Goal: Navigation & Orientation: Understand site structure

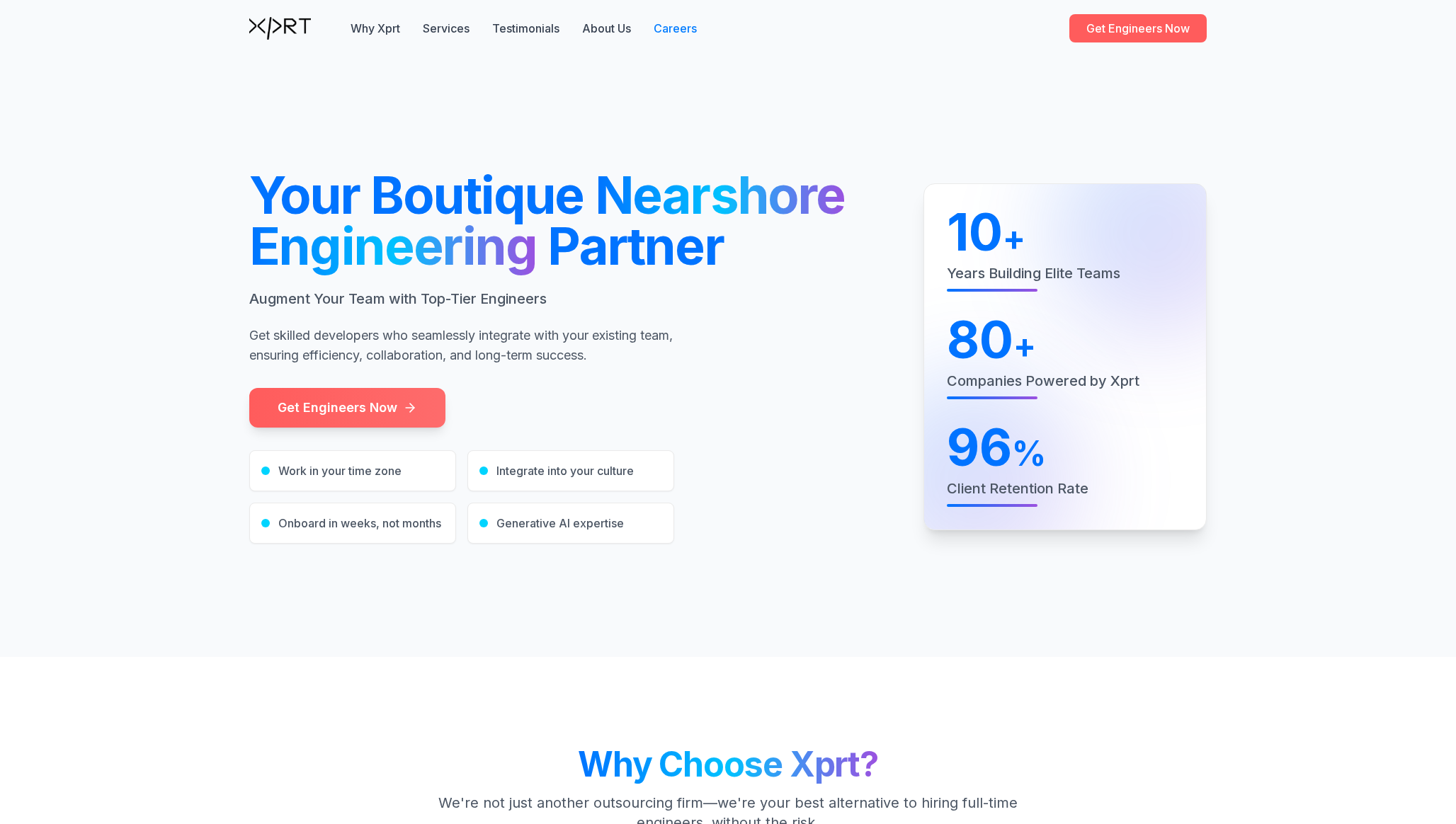
click at [671, 29] on link "Careers" at bounding box center [675, 28] width 43 height 17
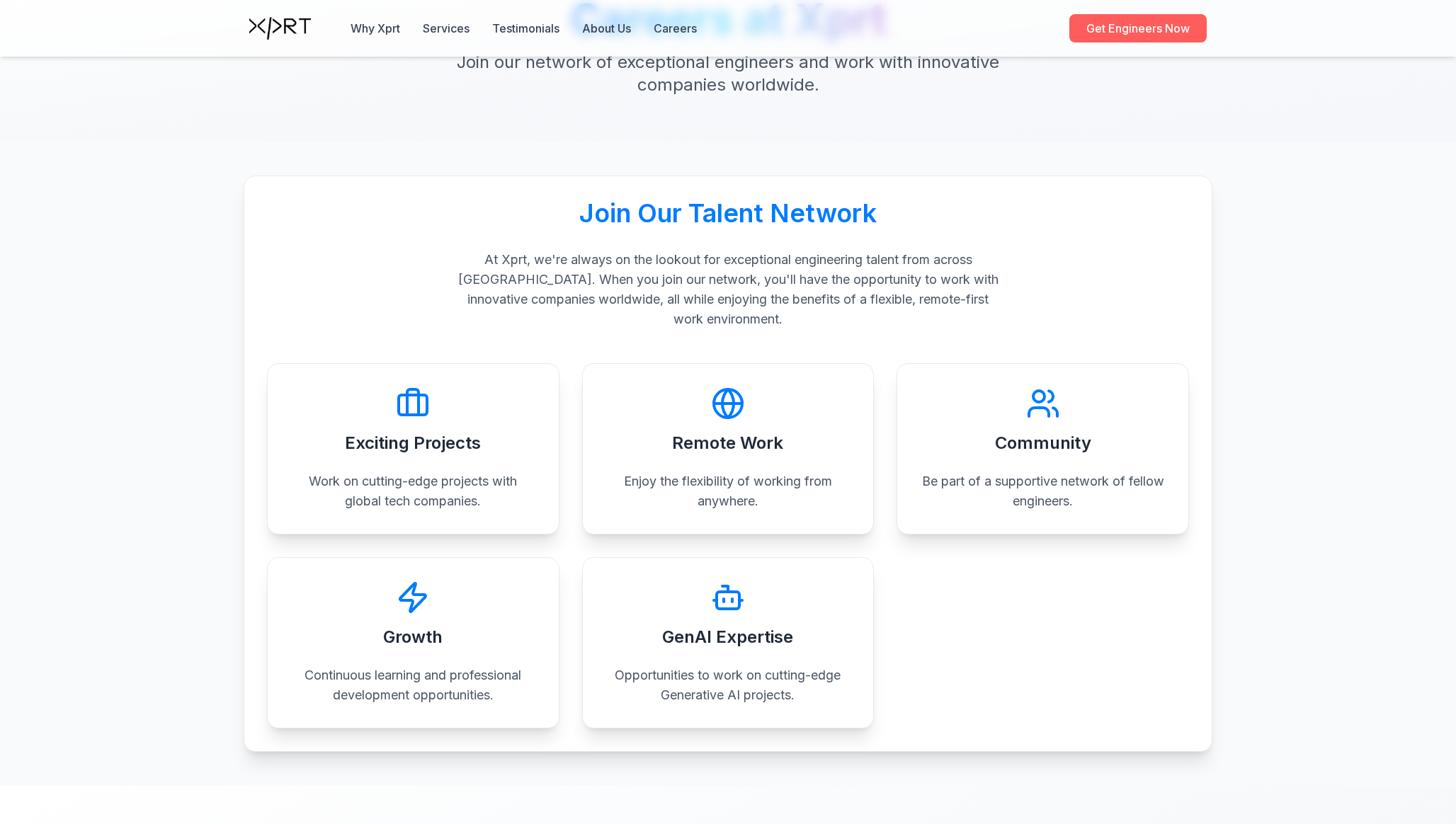
scroll to position [2, 0]
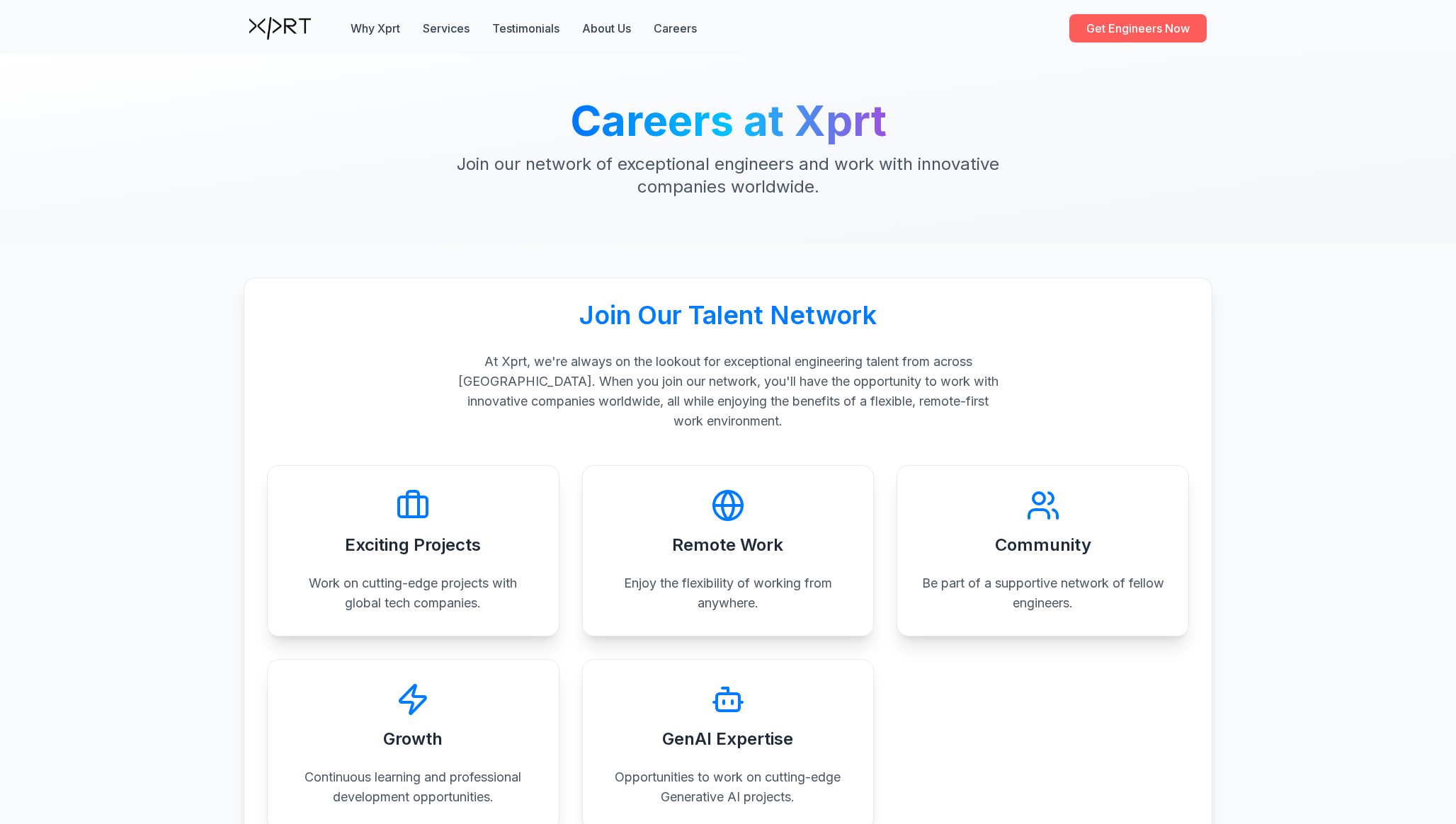
click at [404, 302] on h2 "Join Our Talent Network" at bounding box center [728, 315] width 922 height 28
click at [535, 31] on button "Testimonials" at bounding box center [525, 28] width 67 height 17
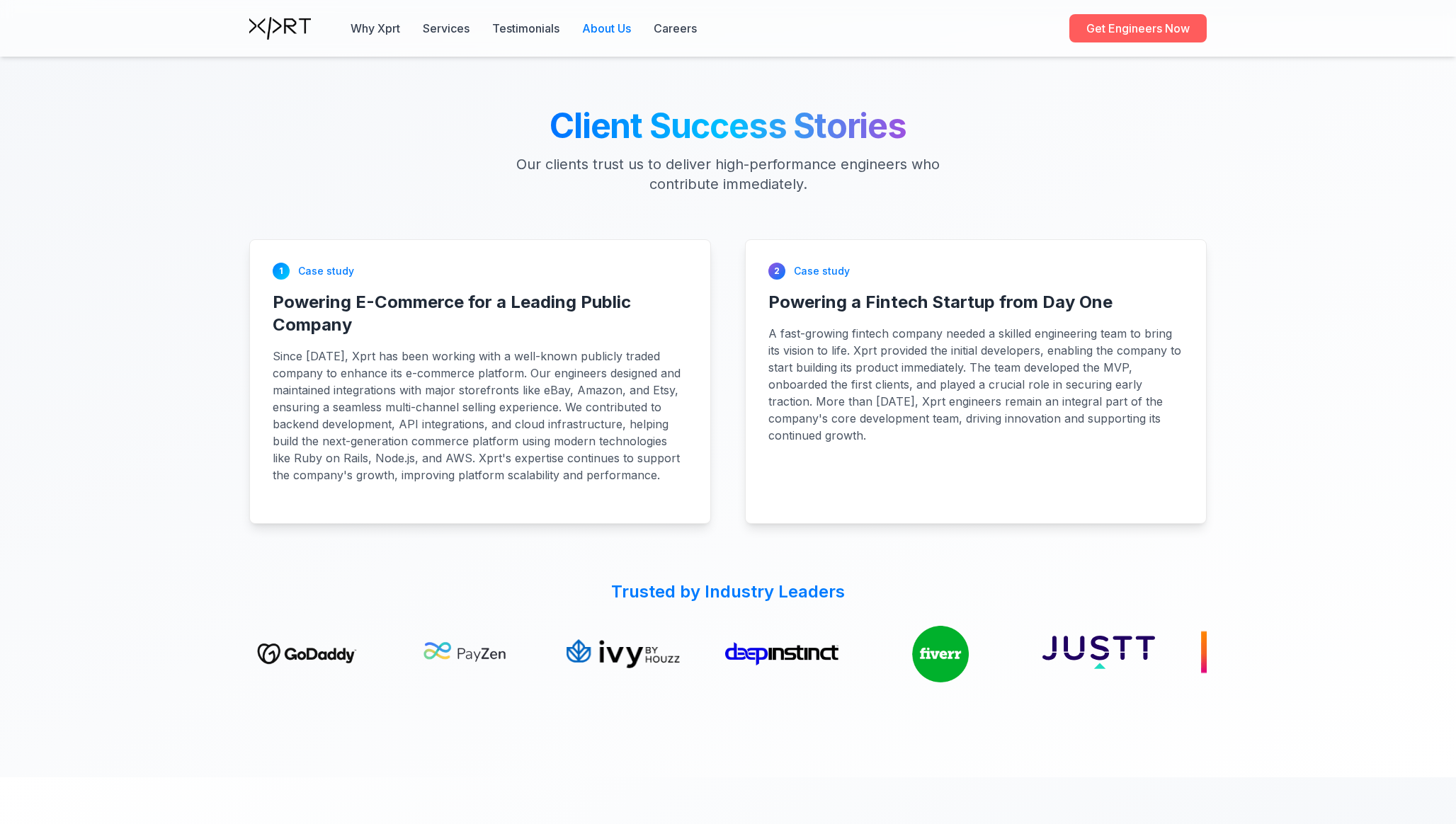
scroll to position [3503, 0]
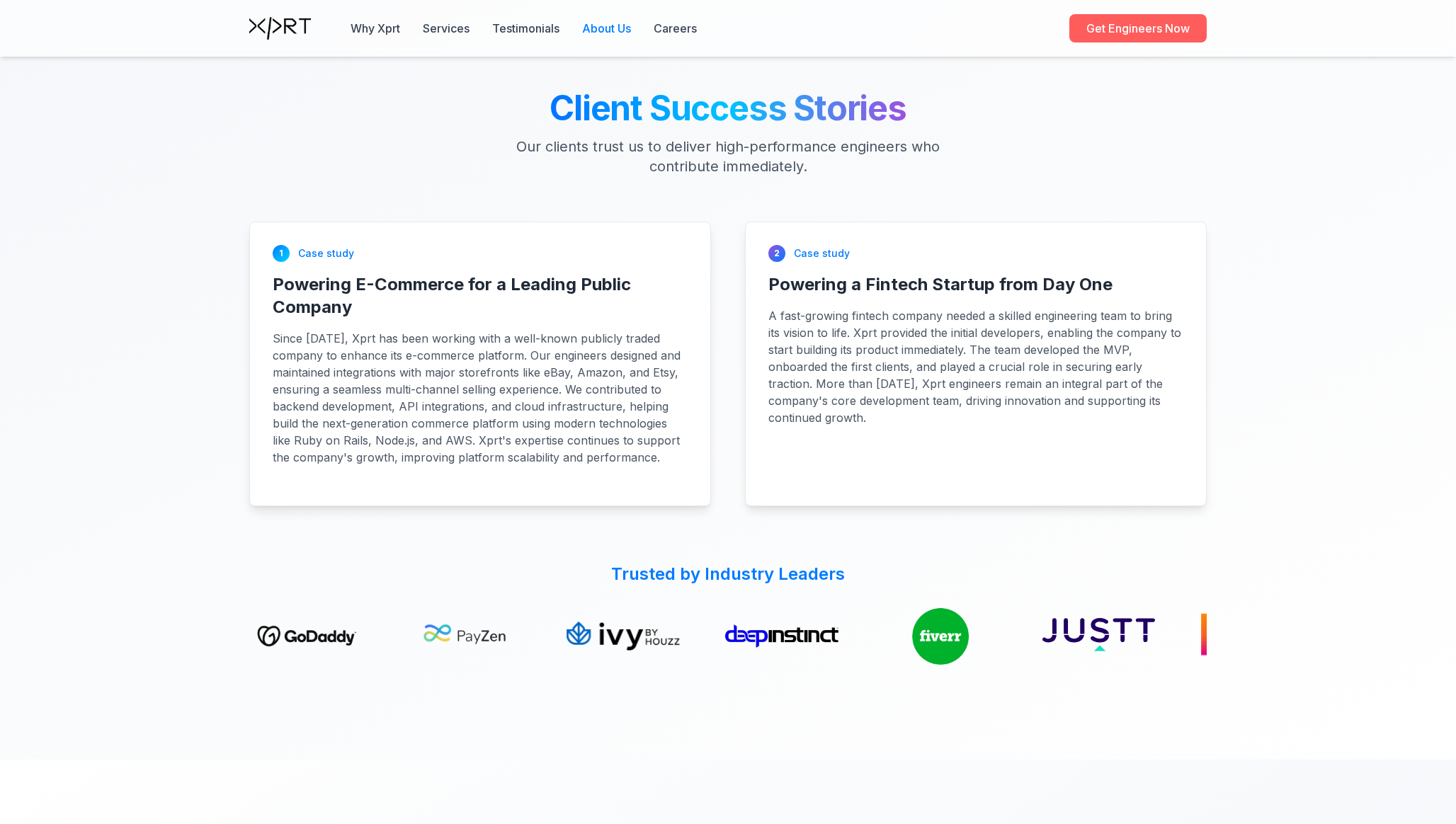
click at [613, 27] on link "About Us" at bounding box center [606, 28] width 49 height 17
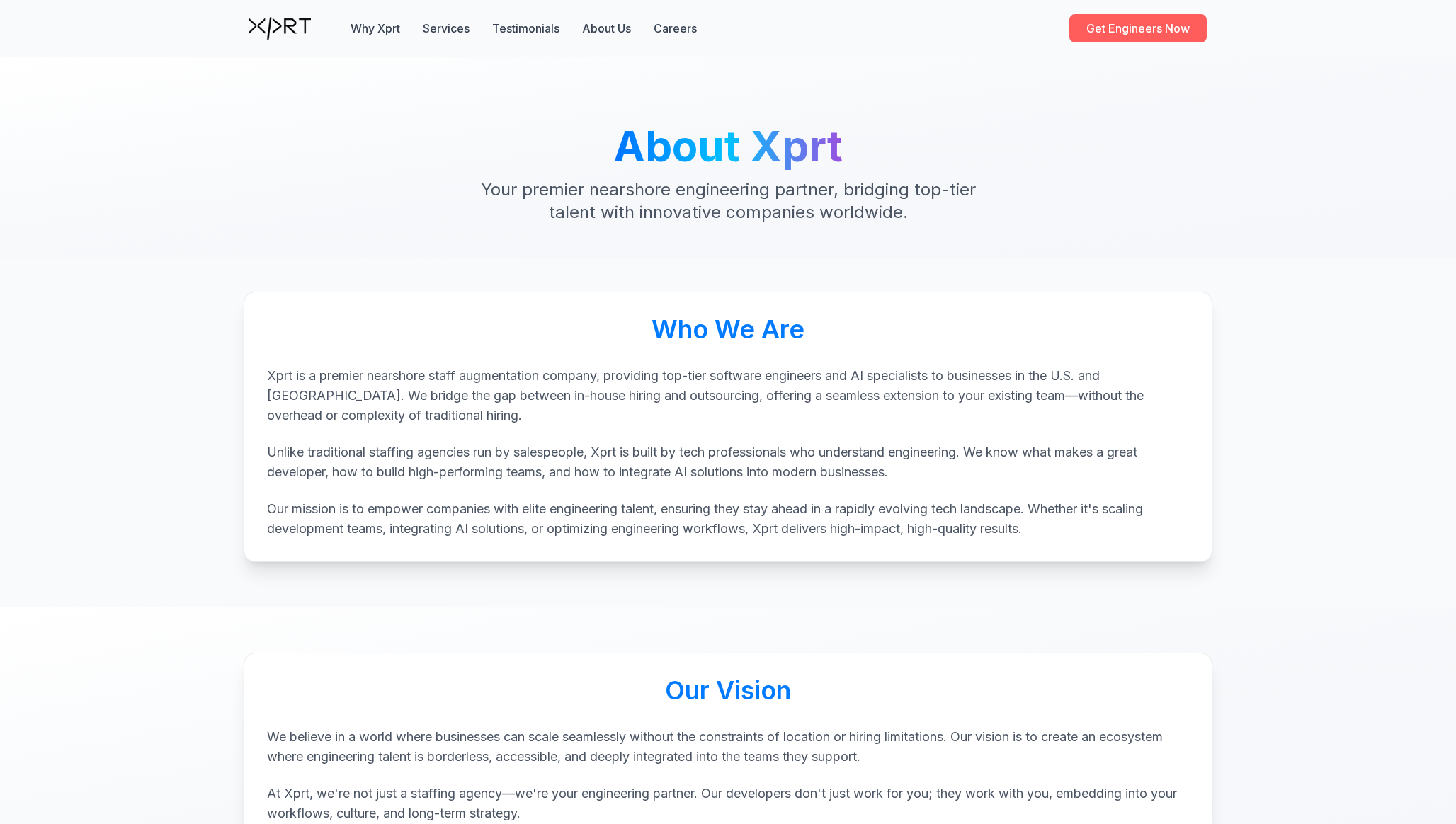
click at [278, 32] on img at bounding box center [280, 28] width 62 height 22
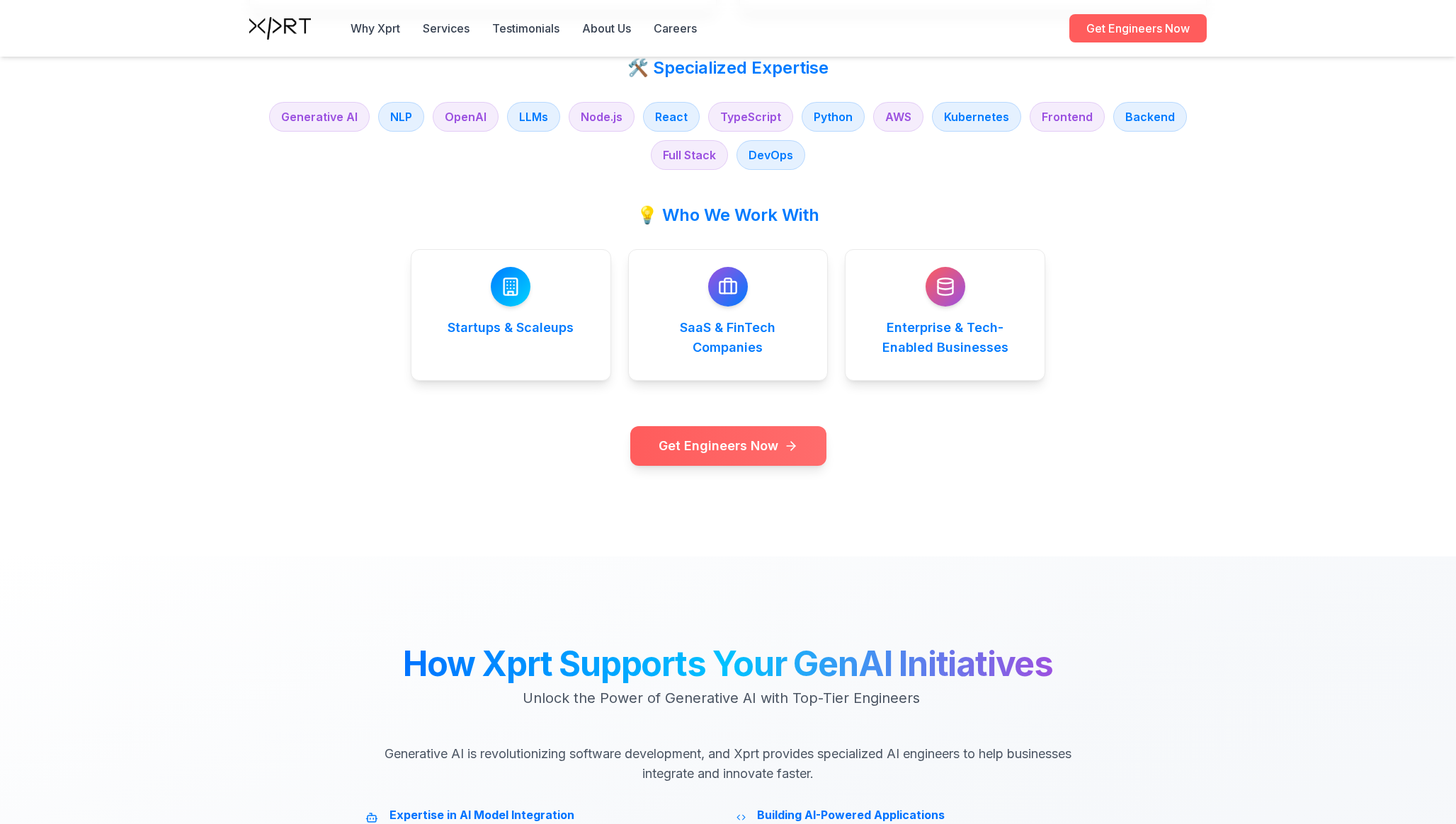
scroll to position [1863, 0]
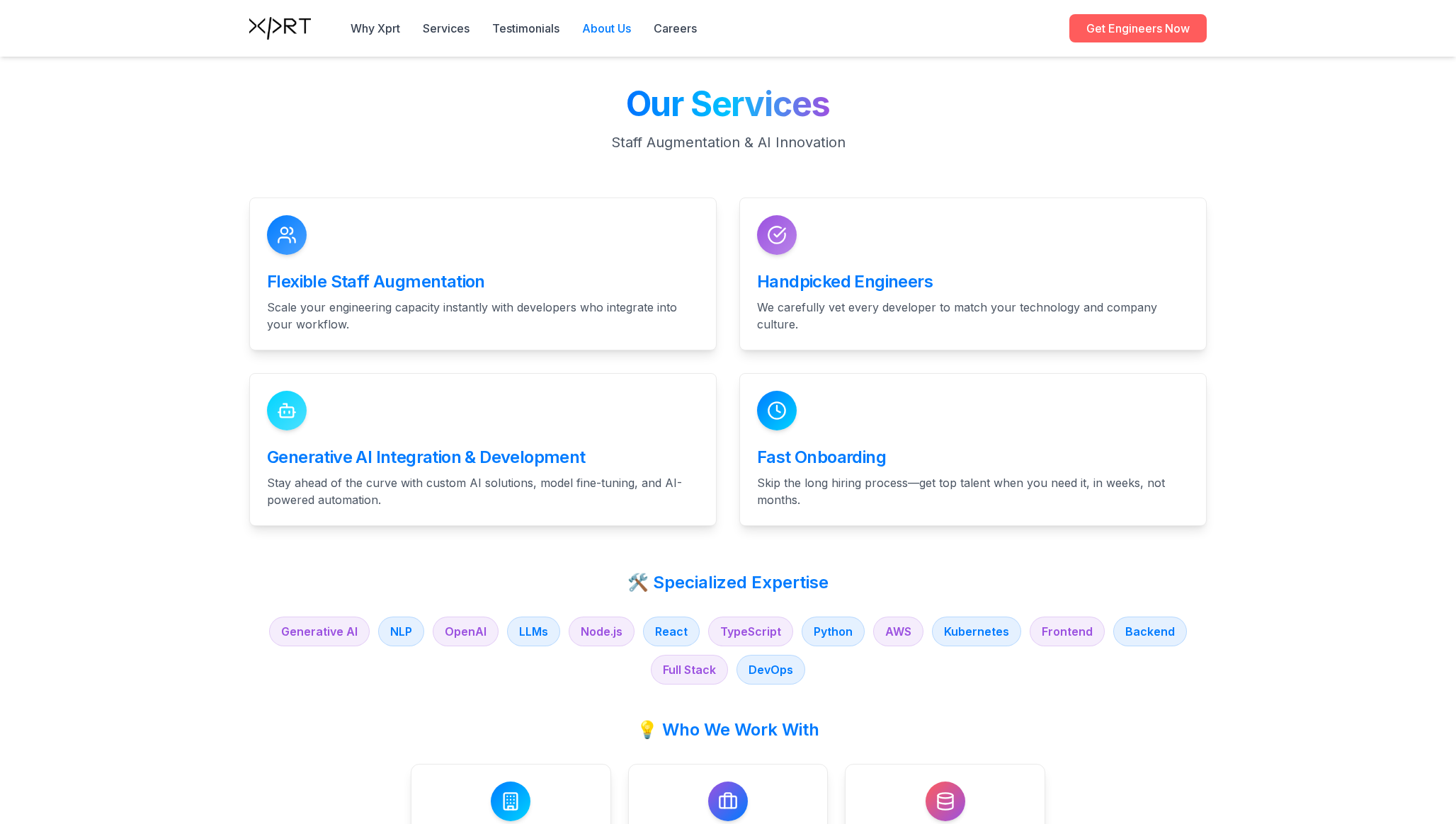
click at [618, 32] on link "About Us" at bounding box center [606, 28] width 49 height 17
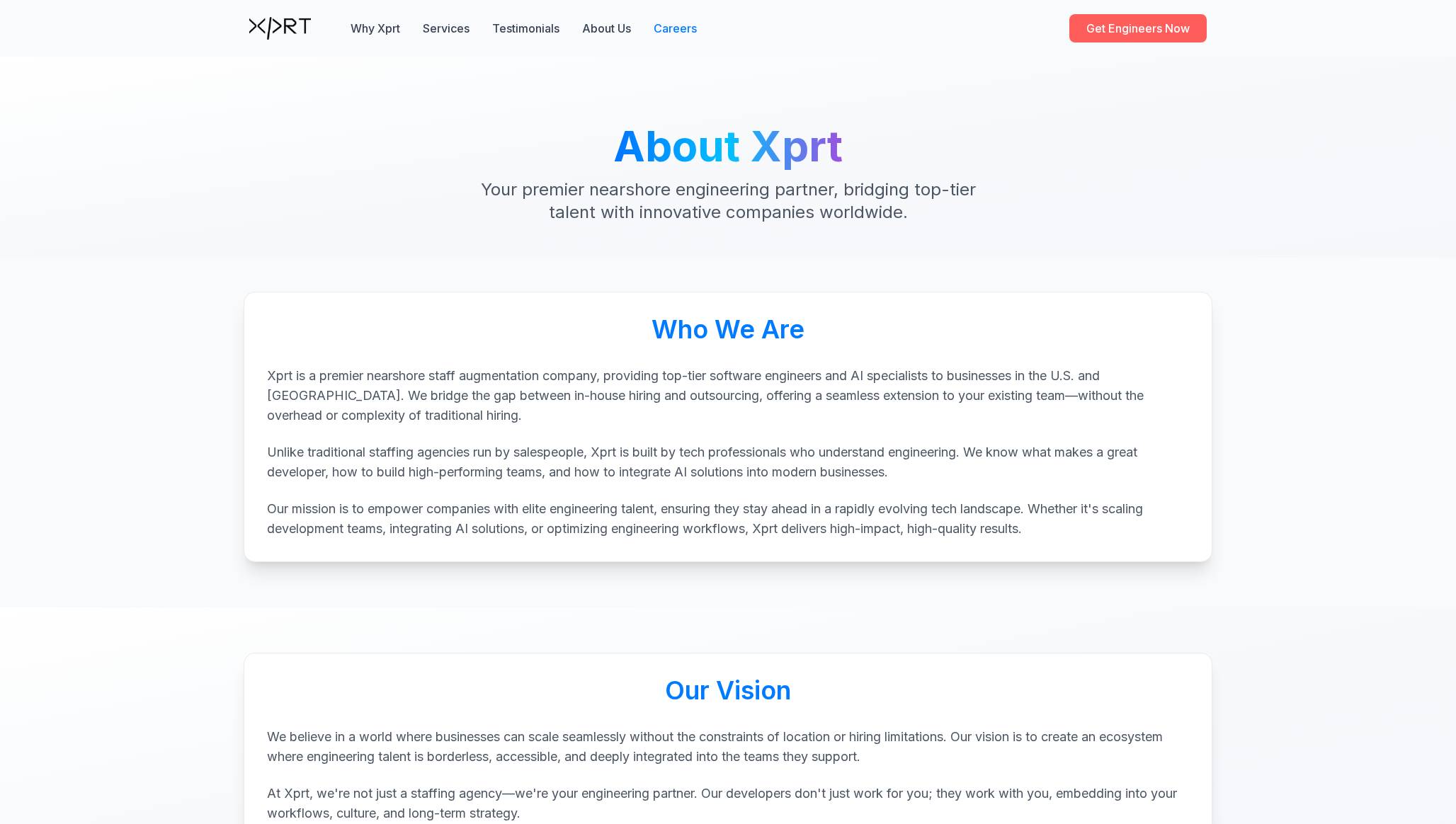
click at [676, 29] on link "Careers" at bounding box center [675, 28] width 43 height 17
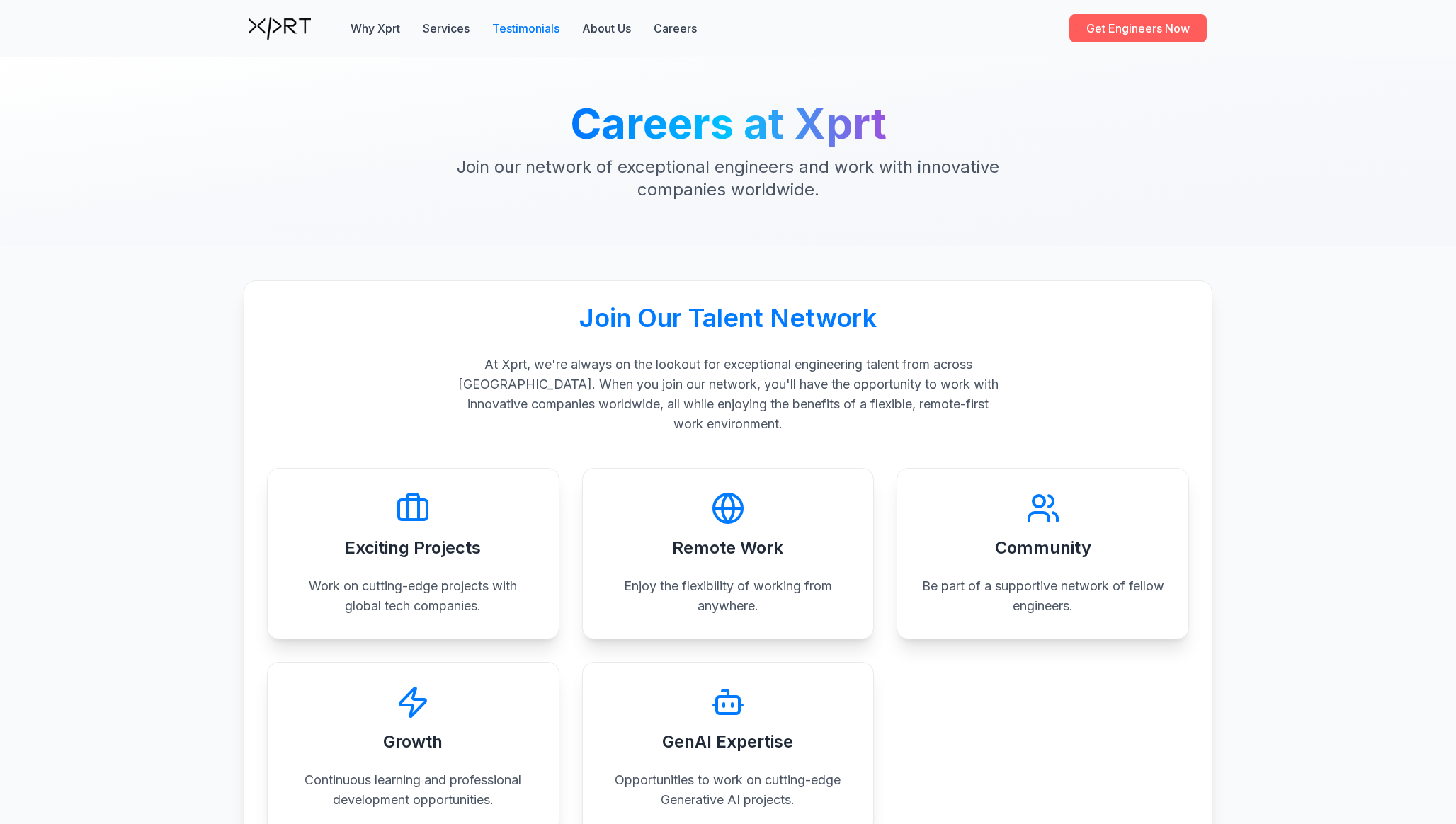
click at [523, 31] on button "Testimonials" at bounding box center [525, 28] width 67 height 17
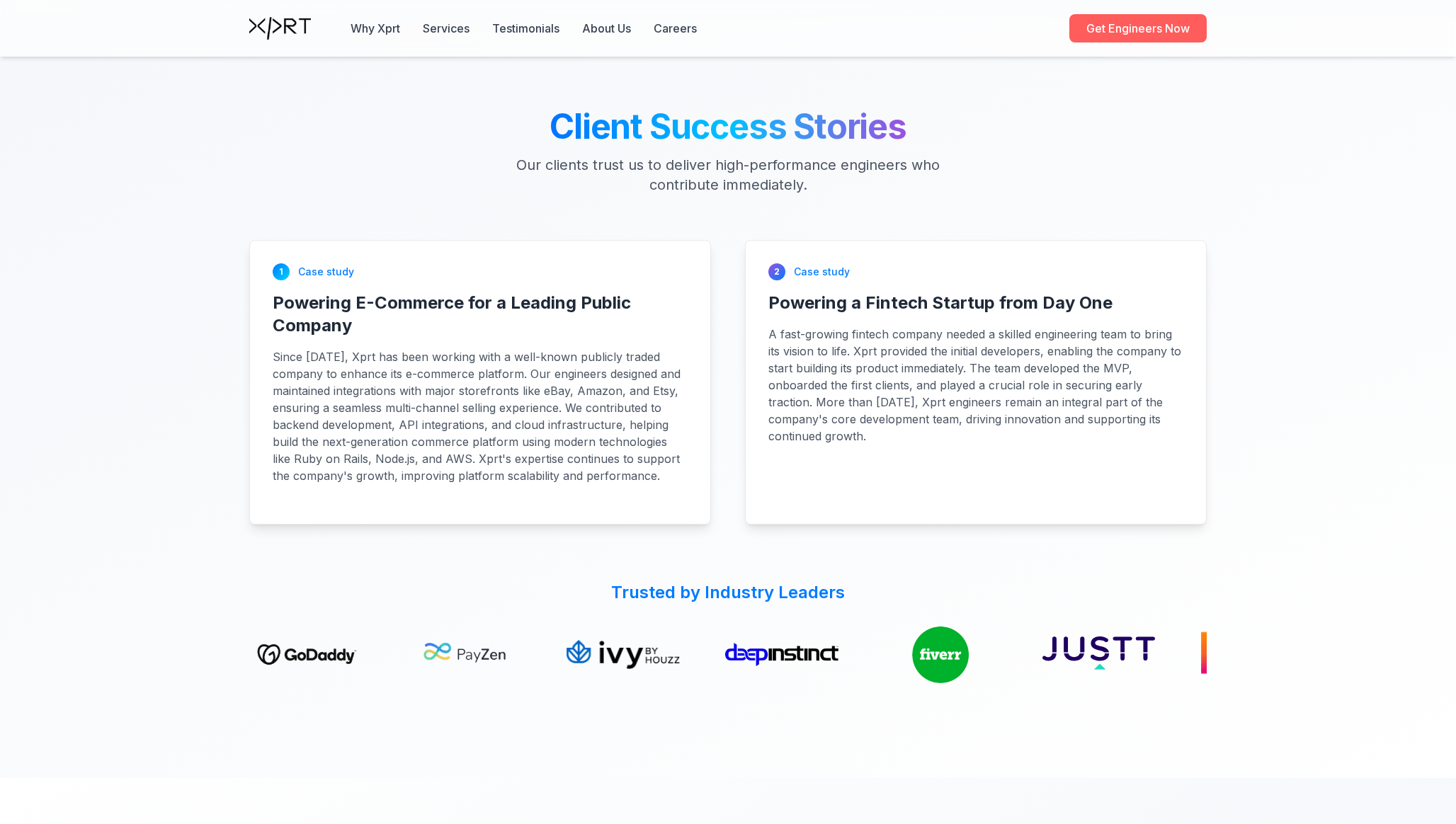
scroll to position [3503, 0]
